Goal: Book appointment/travel/reservation

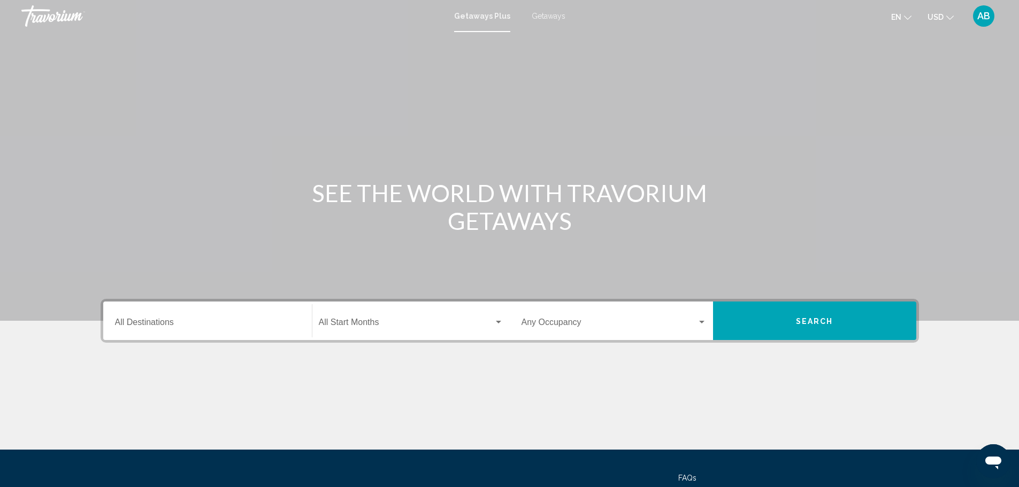
click at [205, 324] on input "Destination All Destinations" at bounding box center [207, 325] width 185 height 10
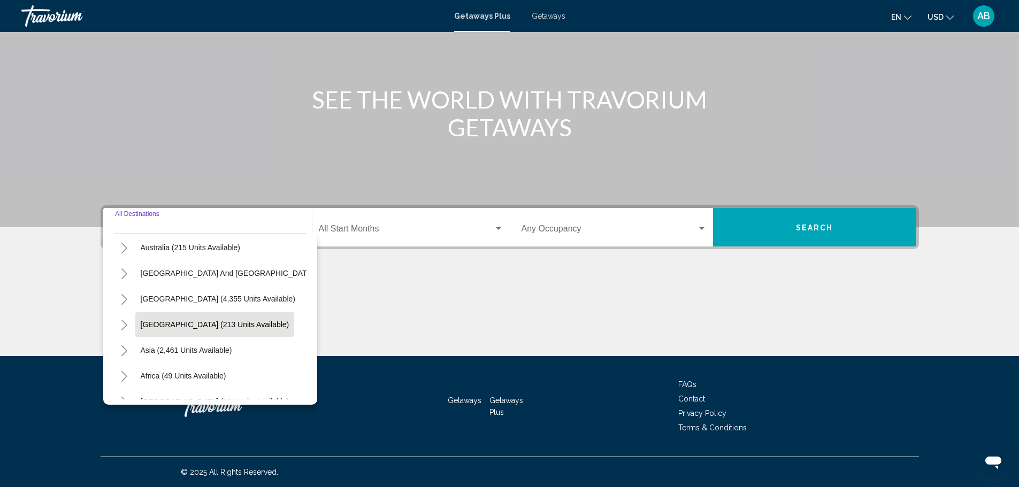
scroll to position [181, 0]
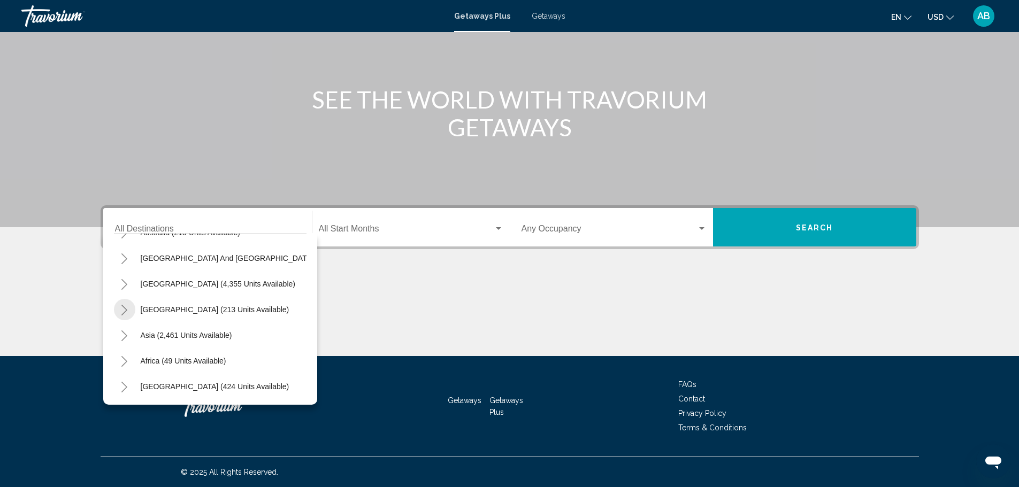
click at [120, 305] on icon "Toggle Central America (213 units available)" at bounding box center [124, 310] width 8 height 11
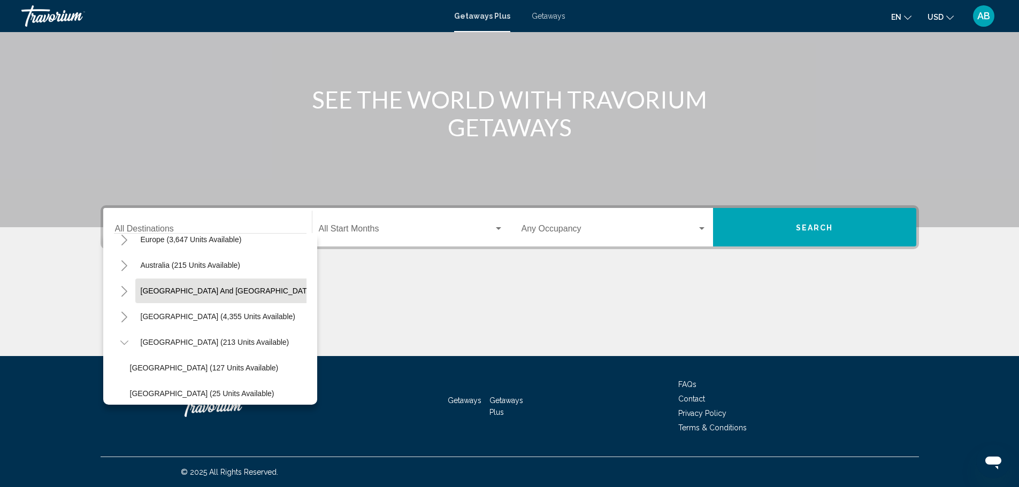
scroll to position [98, 0]
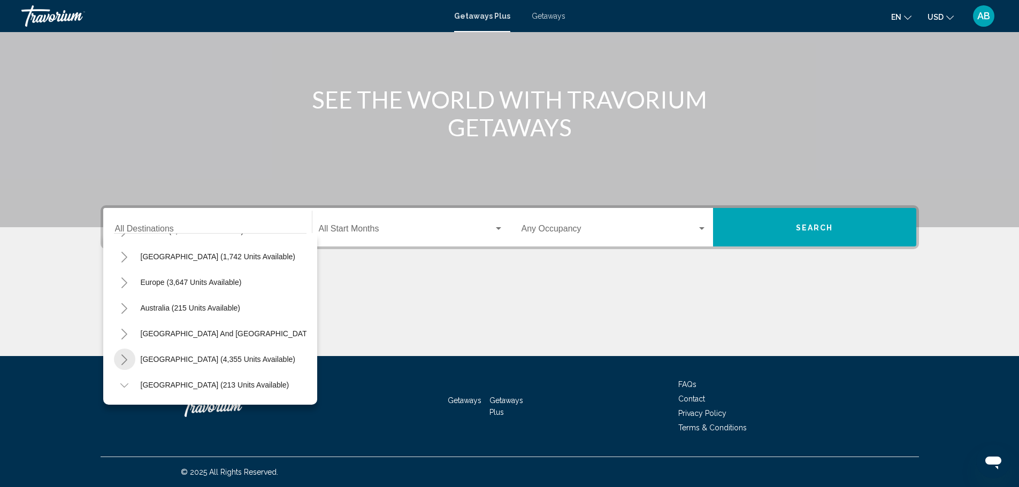
click at [128, 361] on icon "Toggle South America (4,355 units available)" at bounding box center [124, 360] width 8 height 11
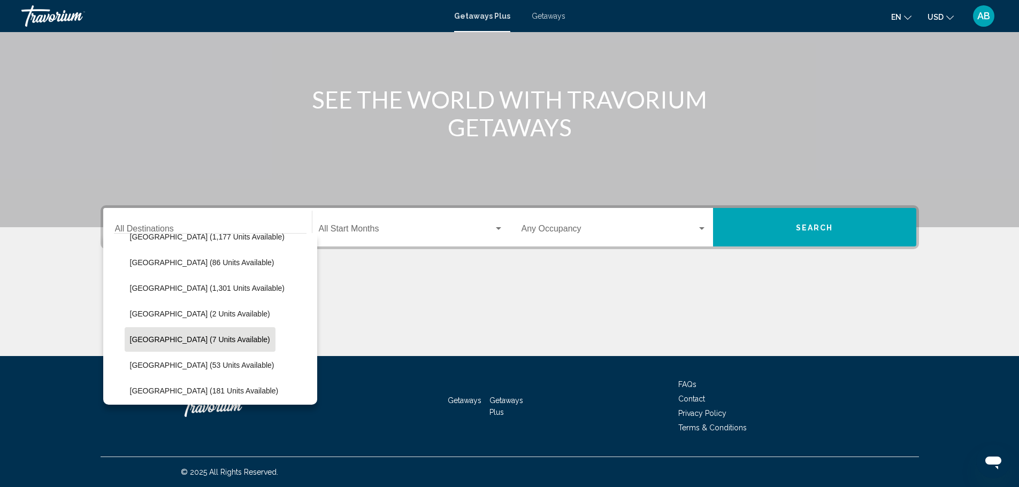
scroll to position [258, 0]
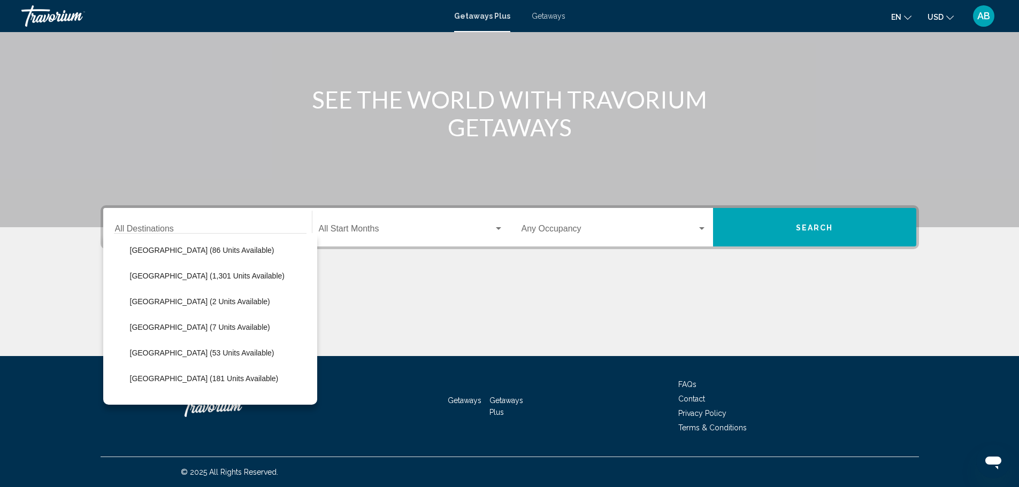
click at [176, 280] on span "[GEOGRAPHIC_DATA] (1,301 units available)" at bounding box center [207, 276] width 155 height 9
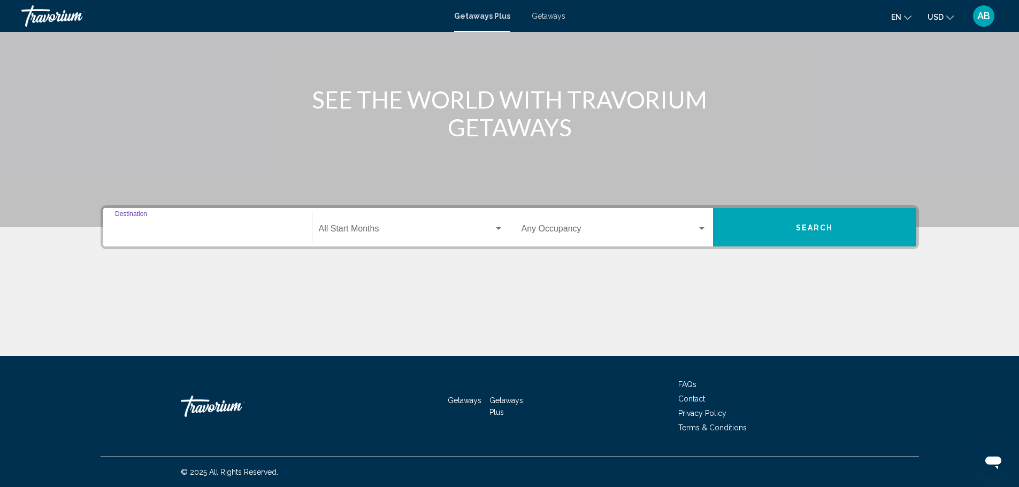
type input "**********"
click at [359, 232] on span "Search widget" at bounding box center [406, 231] width 175 height 10
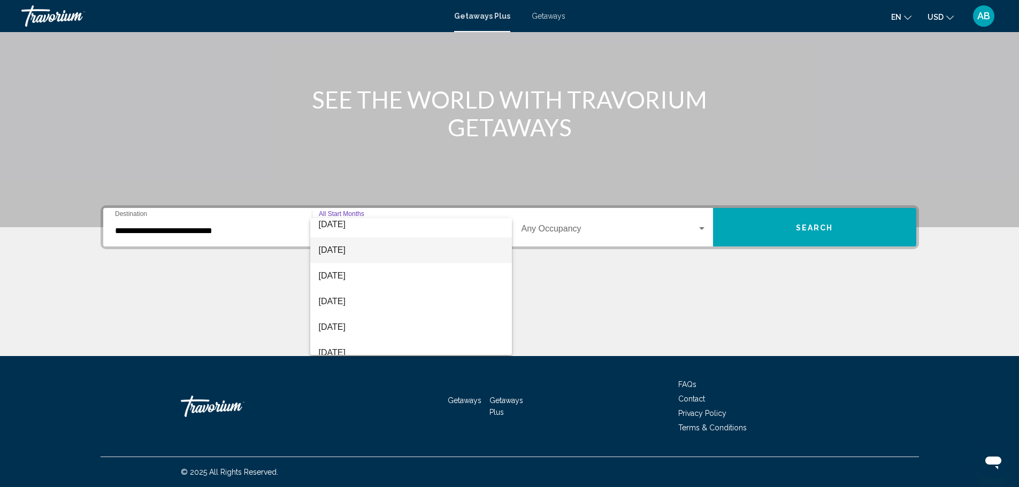
scroll to position [107, 0]
click at [351, 271] on span "[DATE]" at bounding box center [411, 278] width 185 height 26
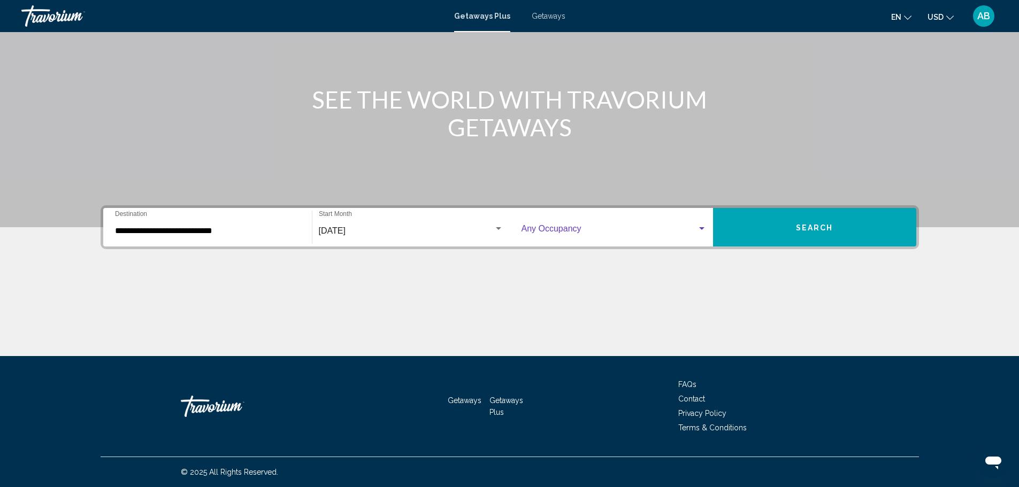
click at [640, 233] on span "Search widget" at bounding box center [609, 231] width 175 height 10
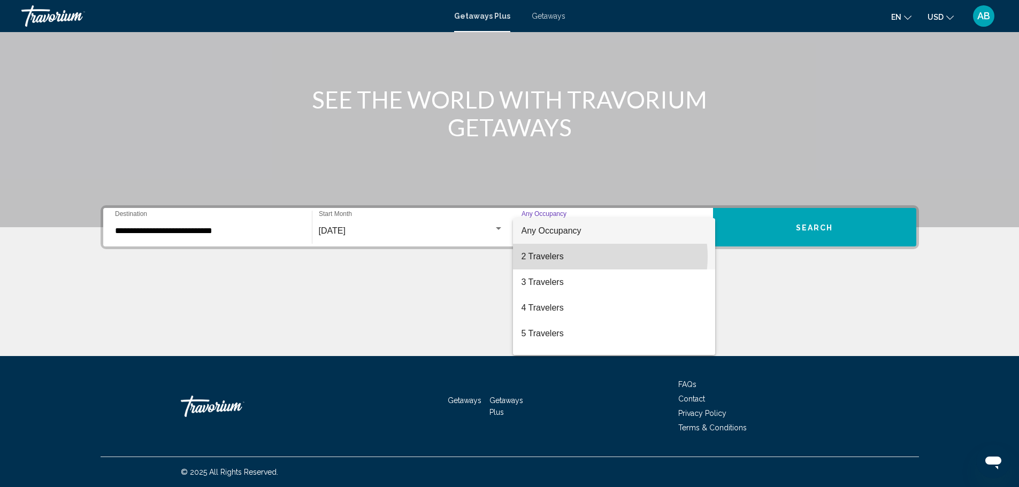
click at [596, 257] on span "2 Travelers" at bounding box center [614, 257] width 185 height 26
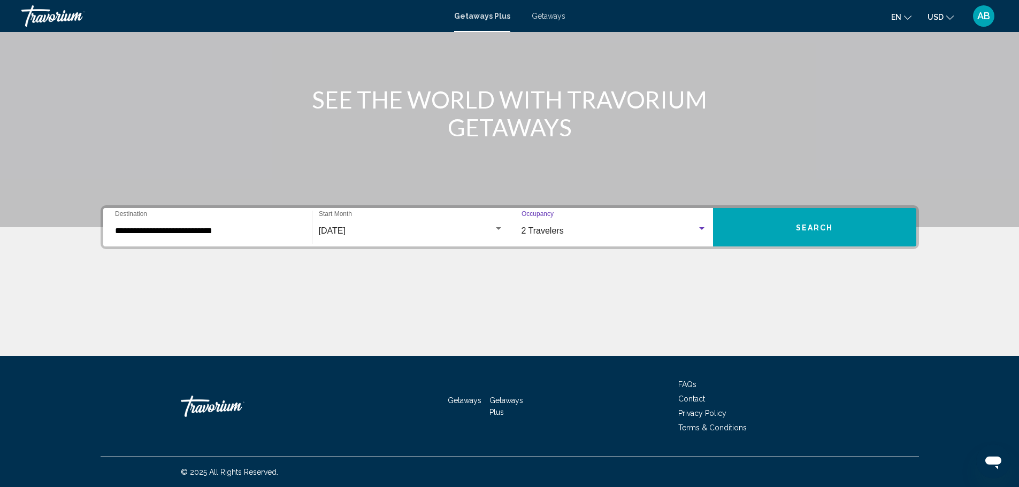
click at [768, 233] on button "Search" at bounding box center [814, 227] width 203 height 39
